Goal: Check status: Check status

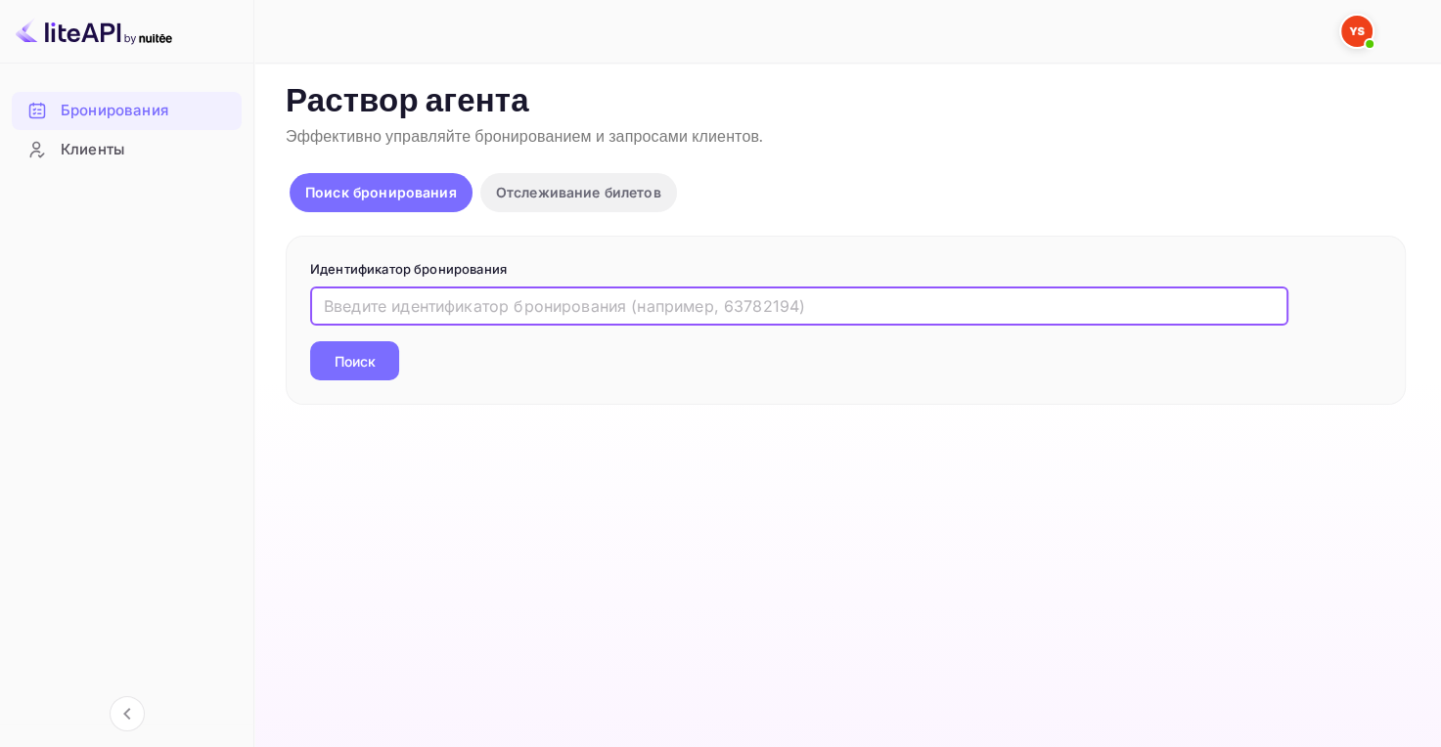
paste input "9747470"
type input "9747470"
click at [306, 351] on div "Идентификатор бронирования 9747470 ​ Поиск" at bounding box center [846, 321] width 1120 height 170
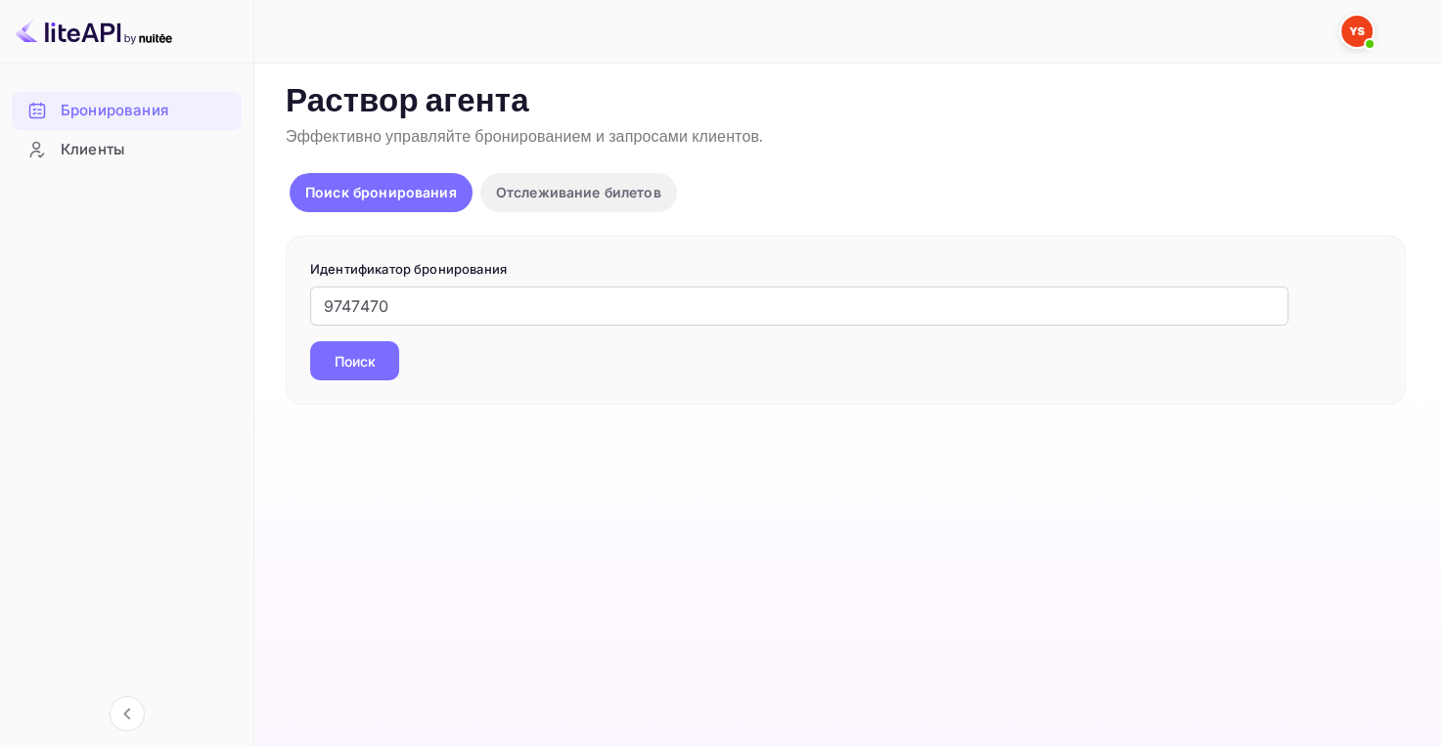
click at [317, 353] on button "Поиск" at bounding box center [354, 360] width 89 height 39
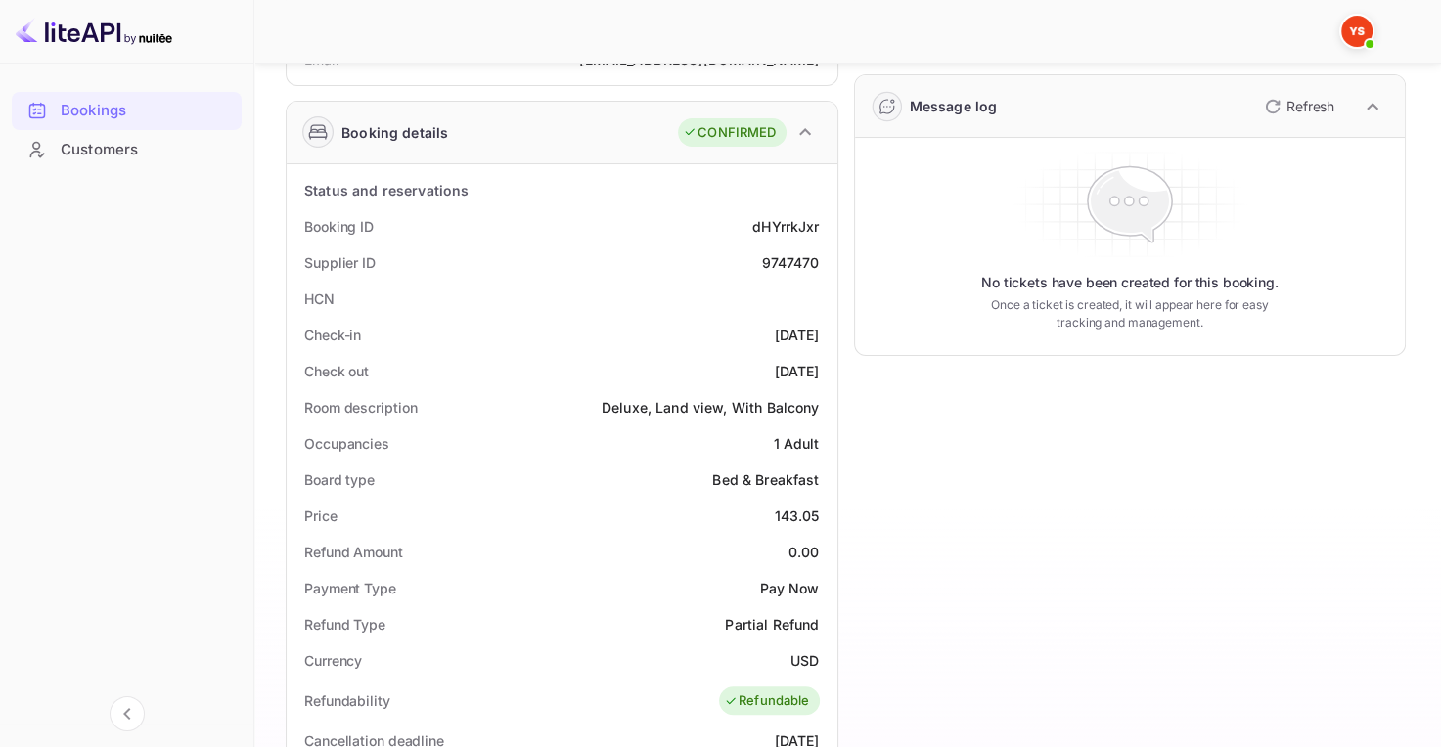
scroll to position [293, 0]
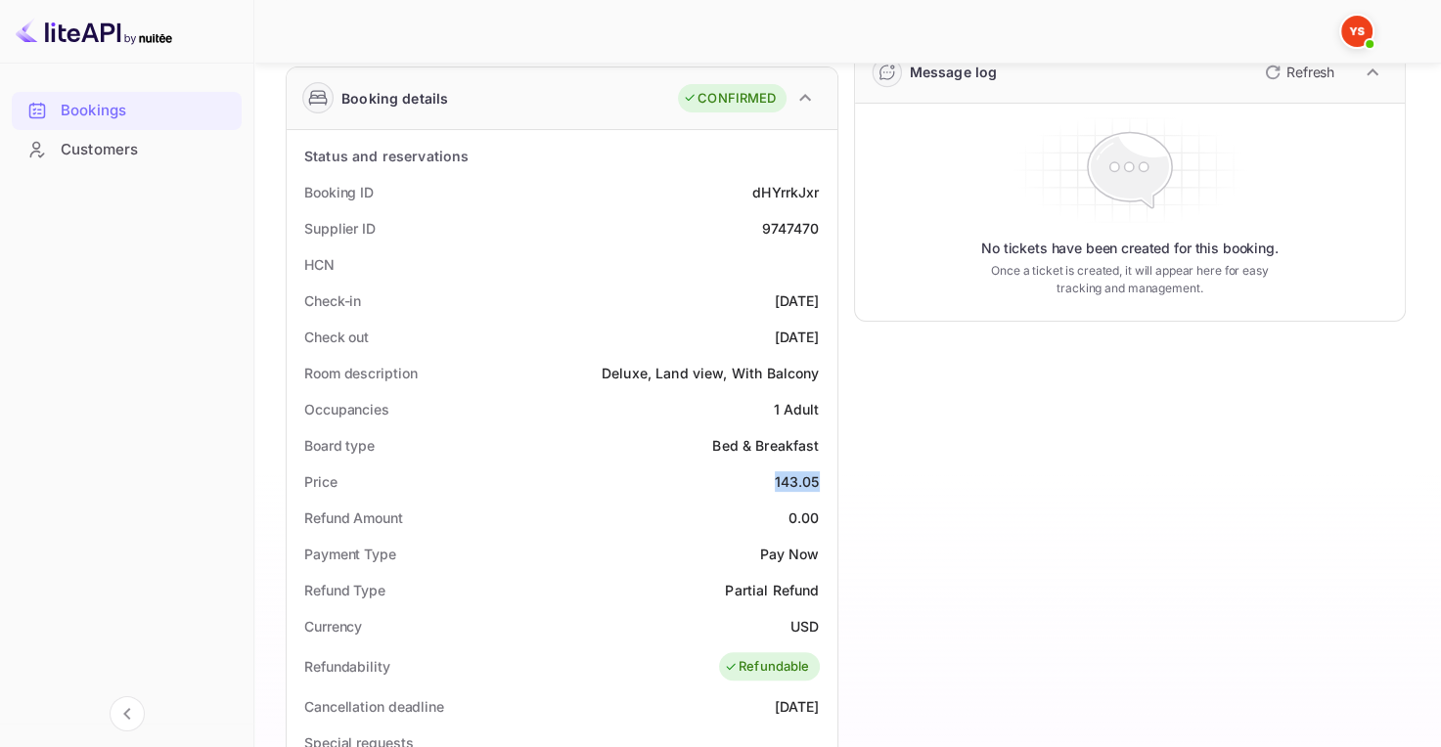
drag, startPoint x: 767, startPoint y: 474, endPoint x: 821, endPoint y: 475, distance: 54.8
click at [821, 475] on div "Price 143.05" at bounding box center [561, 482] width 535 height 36
copy div "143.05"
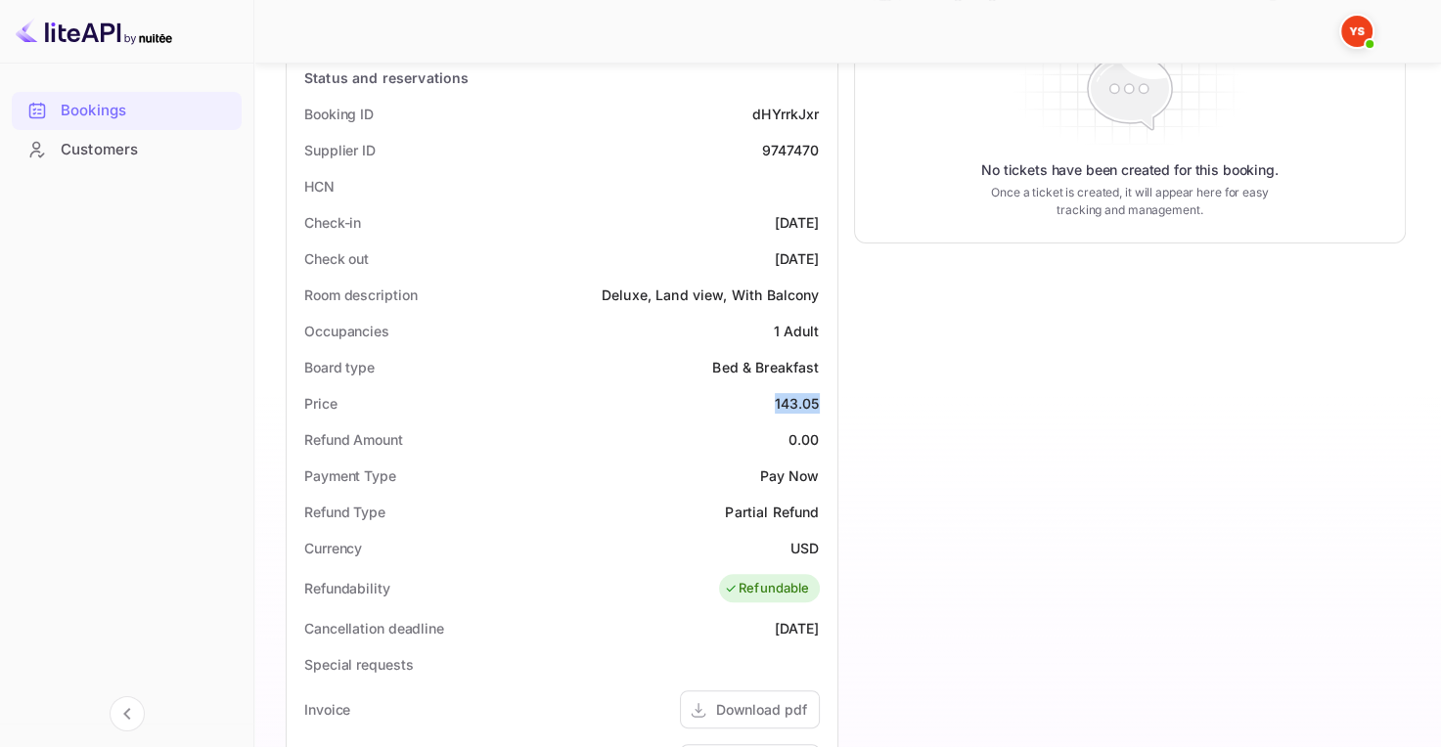
scroll to position [489, 0]
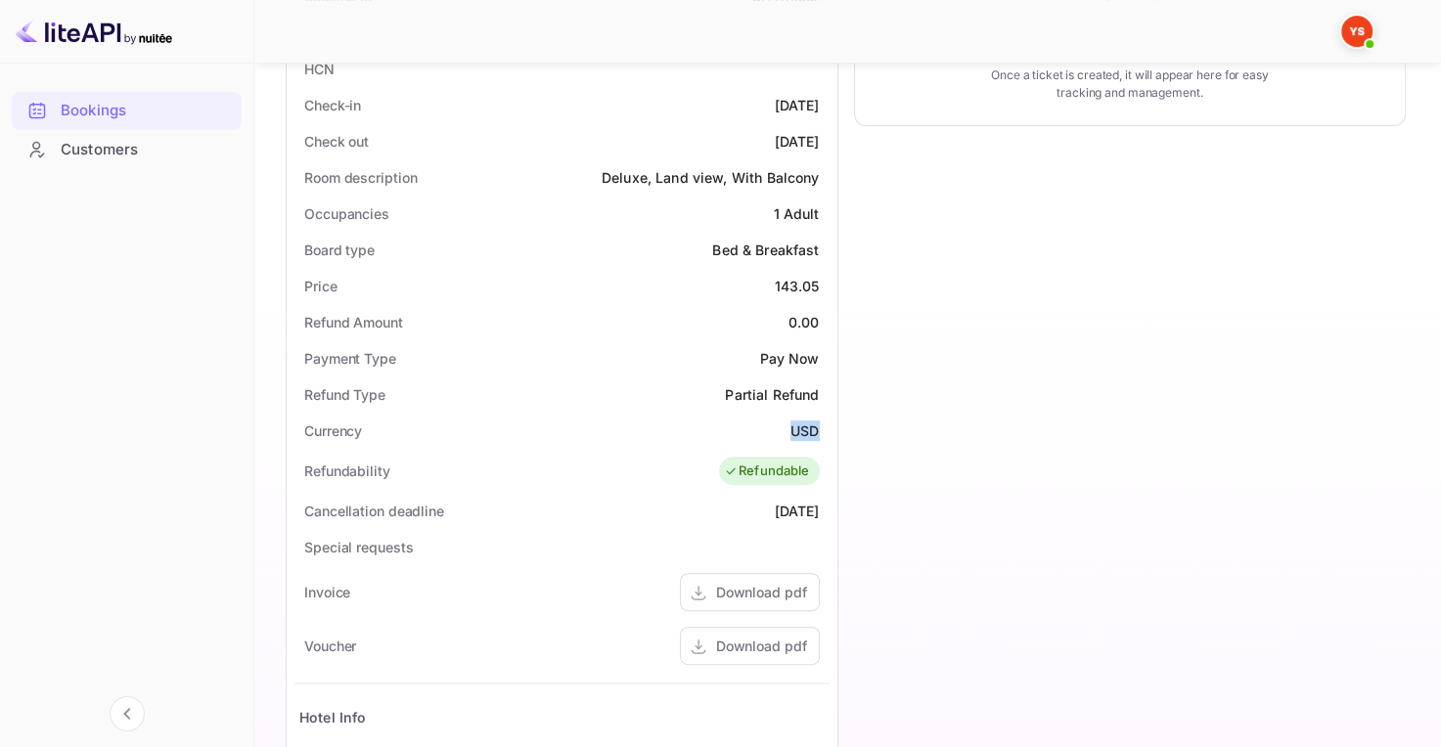
drag, startPoint x: 781, startPoint y: 433, endPoint x: 820, endPoint y: 426, distance: 38.8
click at [821, 426] on div "Currency USD" at bounding box center [561, 431] width 535 height 36
copy ya-tr-span "USD"
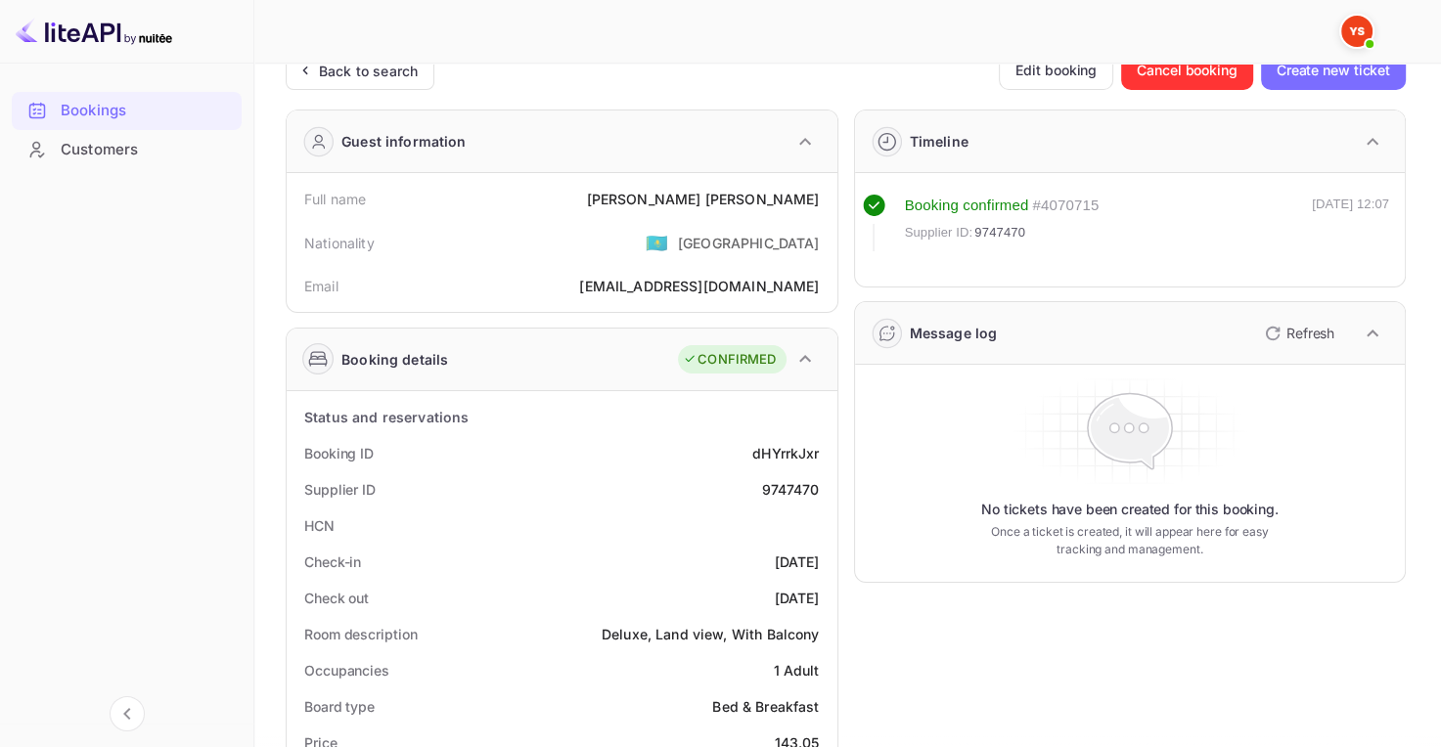
scroll to position [0, 0]
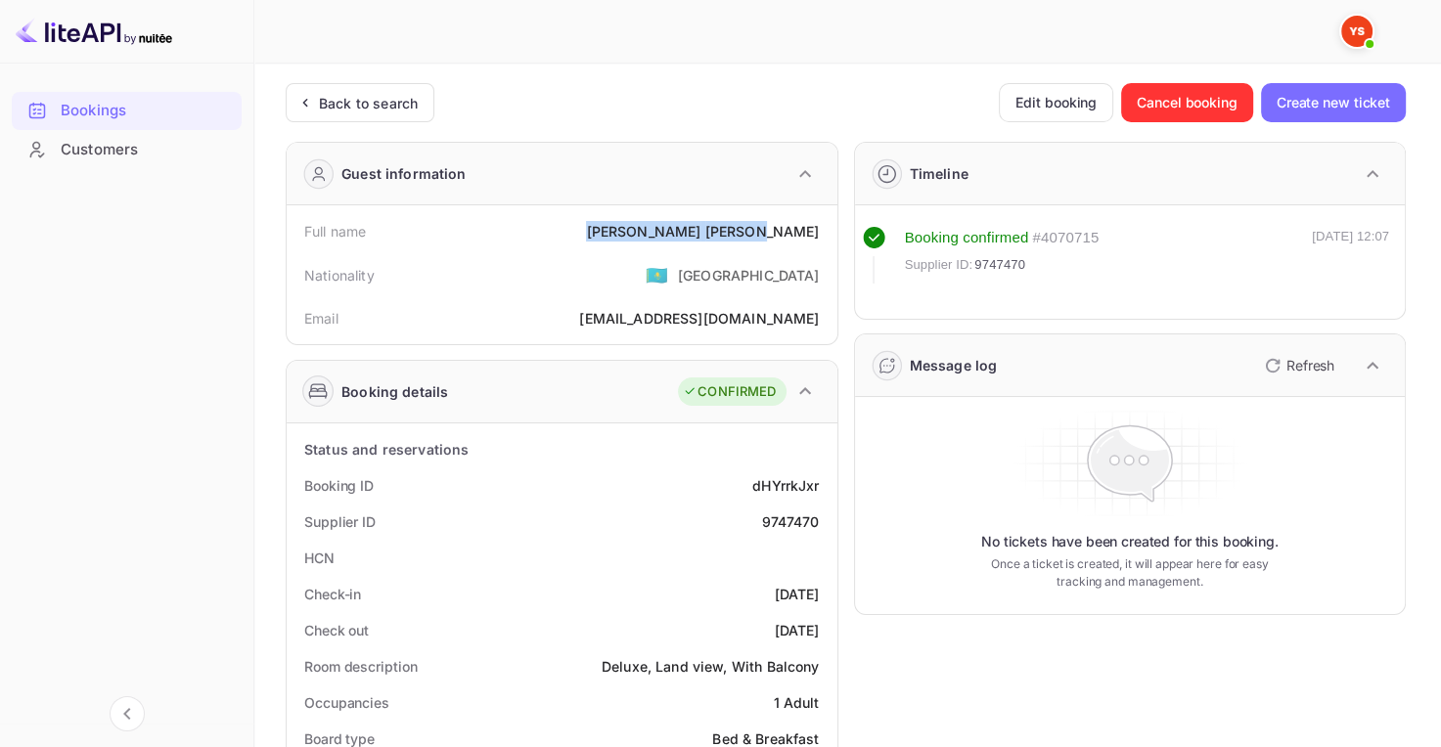
drag, startPoint x: 692, startPoint y: 224, endPoint x: 817, endPoint y: 220, distance: 124.3
click at [818, 220] on div "Full name [PERSON_NAME]" at bounding box center [561, 231] width 535 height 36
copy div "[PERSON_NAME]"
